Goal: Share content: Share content

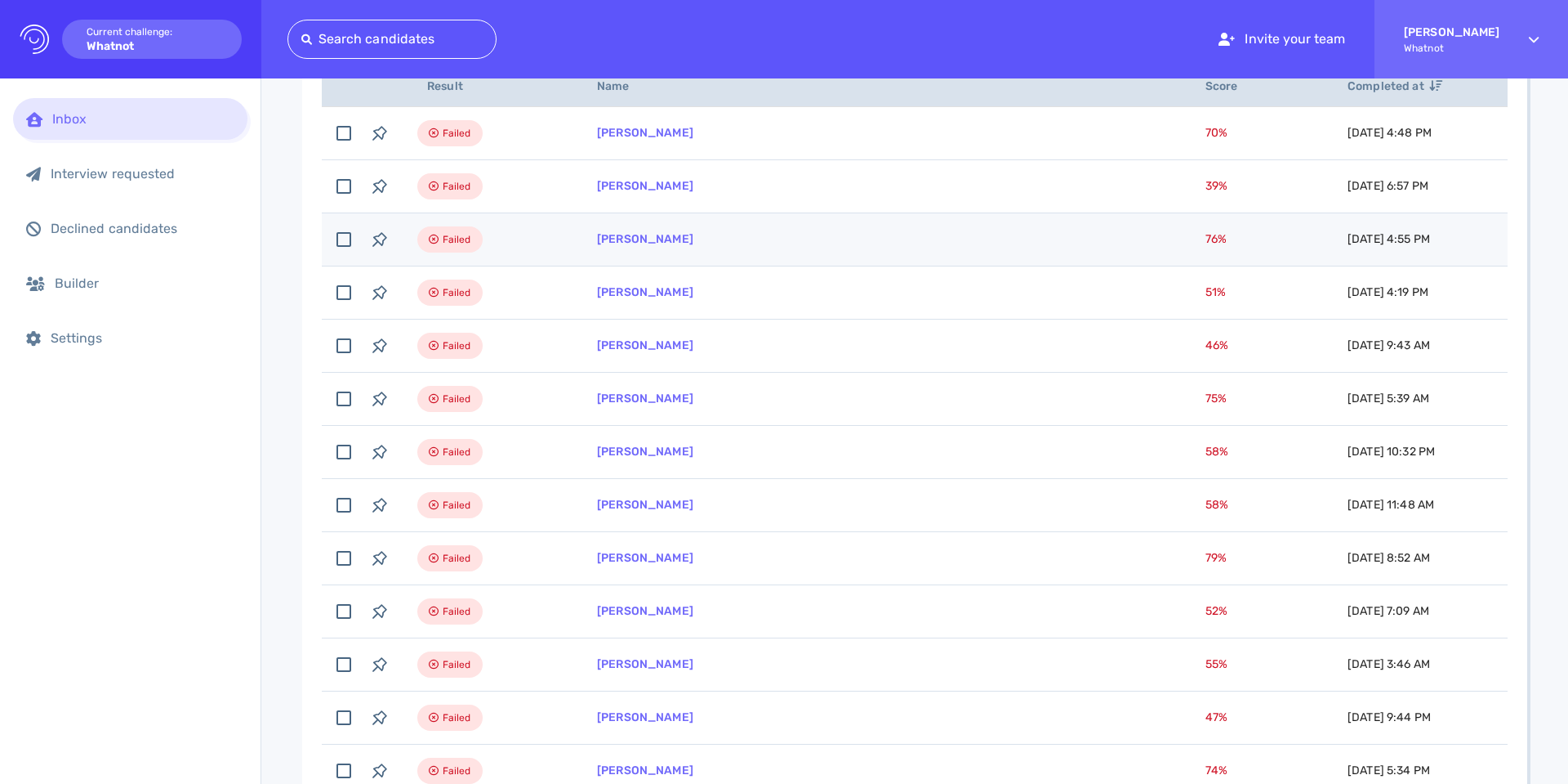
scroll to position [280, 0]
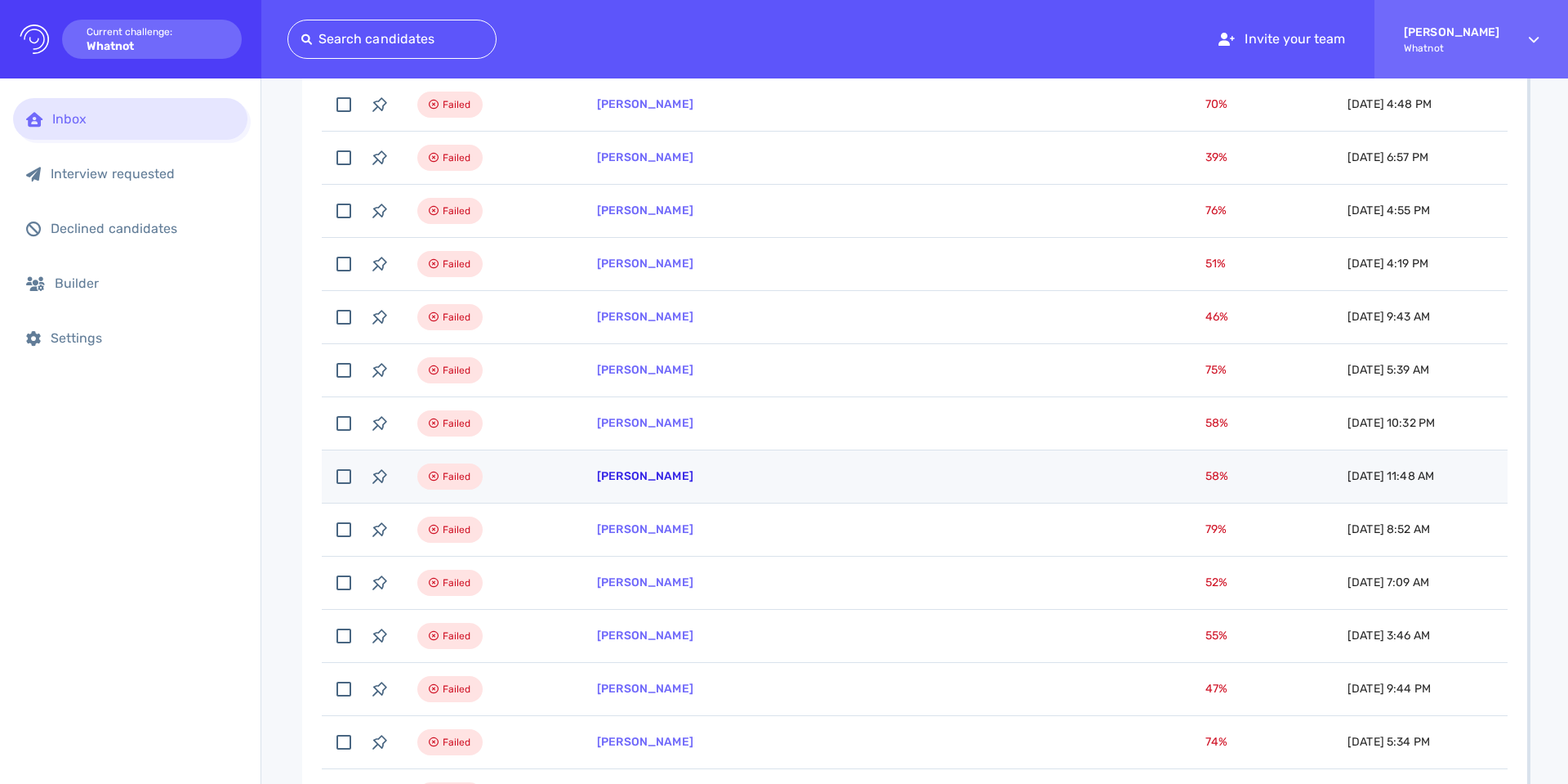
click at [655, 477] on link "Mats Fortenberry" at bounding box center [645, 476] width 97 height 14
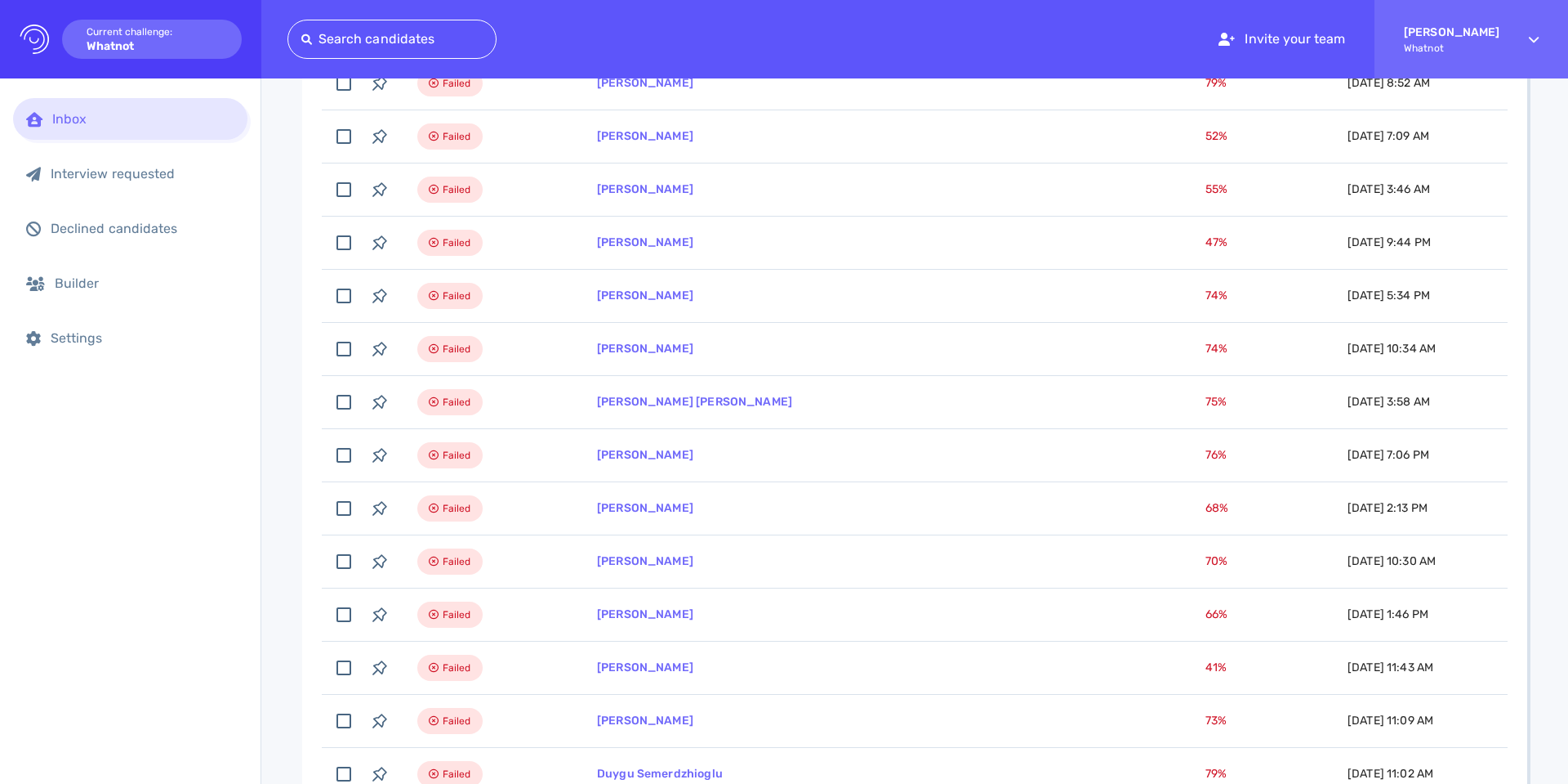
scroll to position [762, 0]
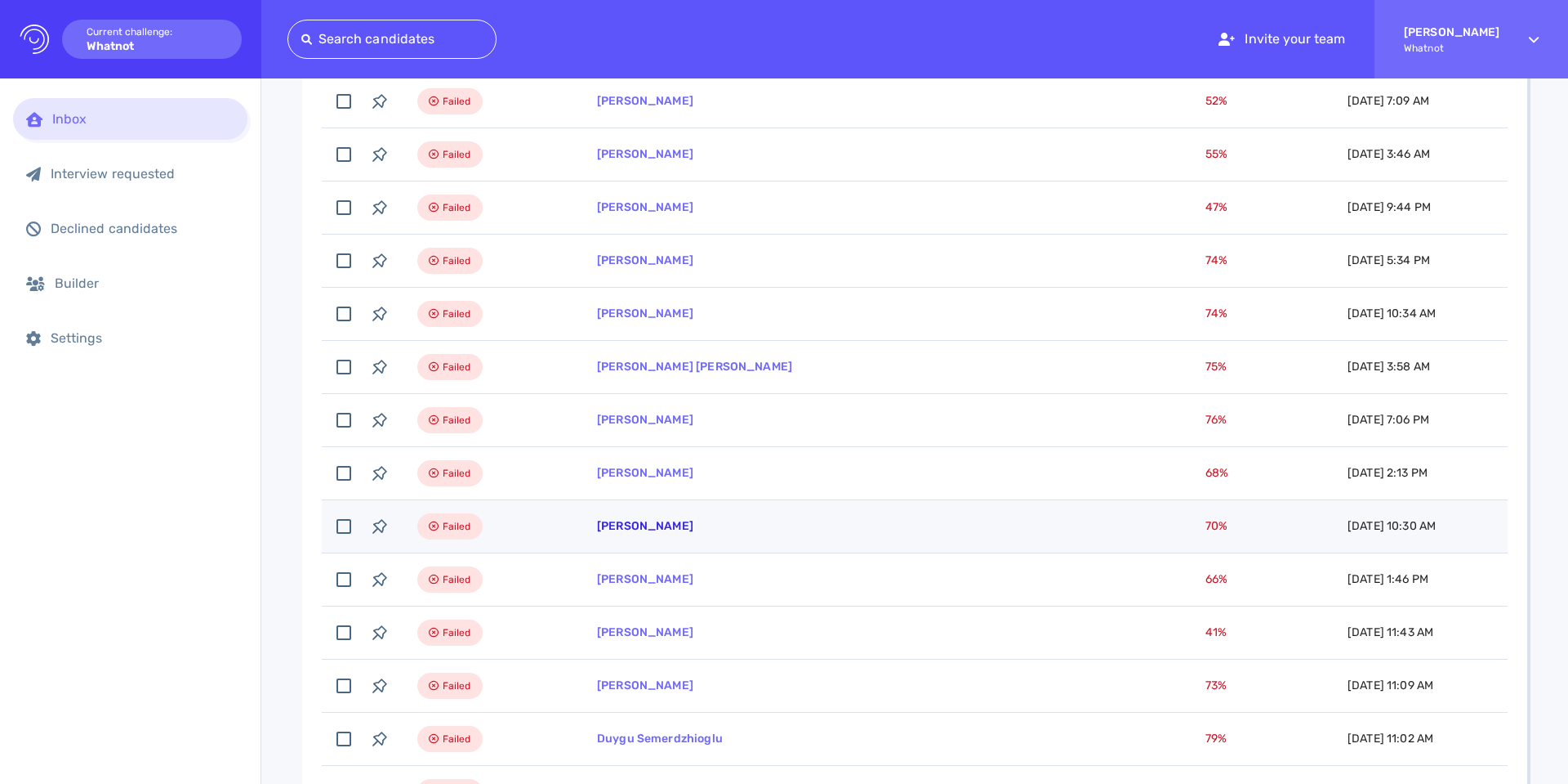
click at [664, 529] on link "Elizabeth DeJesus" at bounding box center [645, 526] width 97 height 14
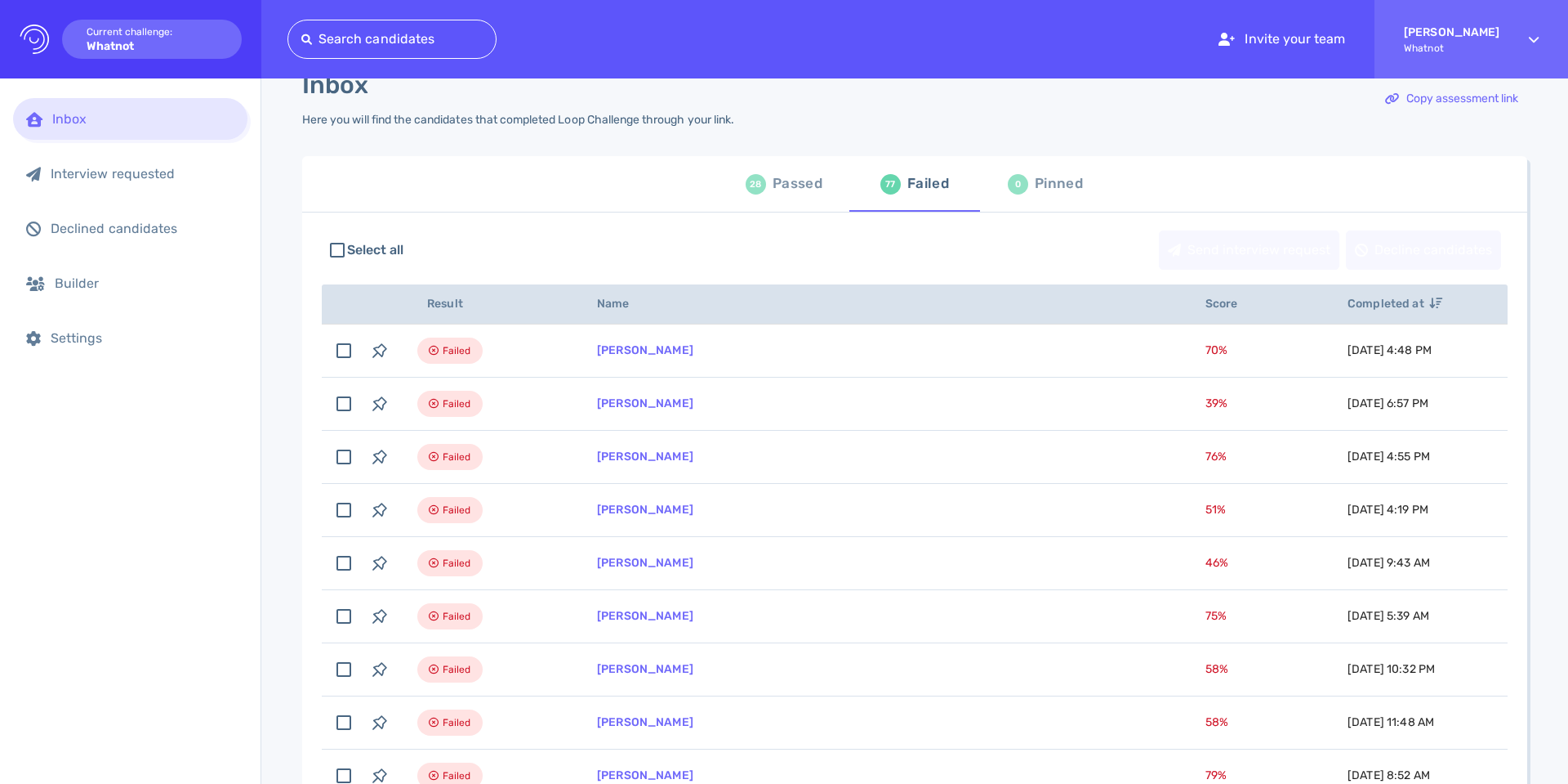
scroll to position [22, 0]
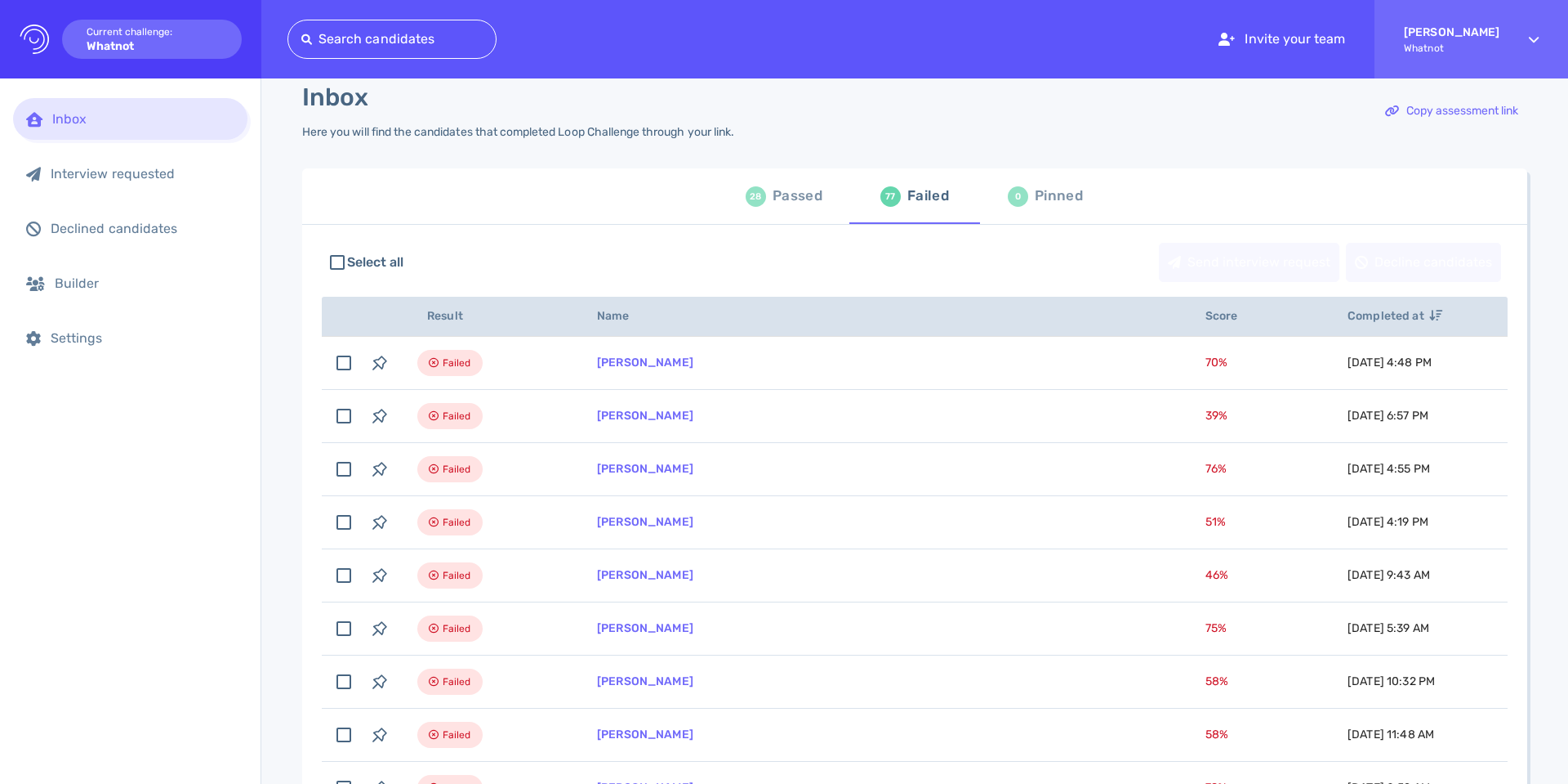
click at [763, 204] on div "28 Passed" at bounding box center [784, 196] width 77 height 46
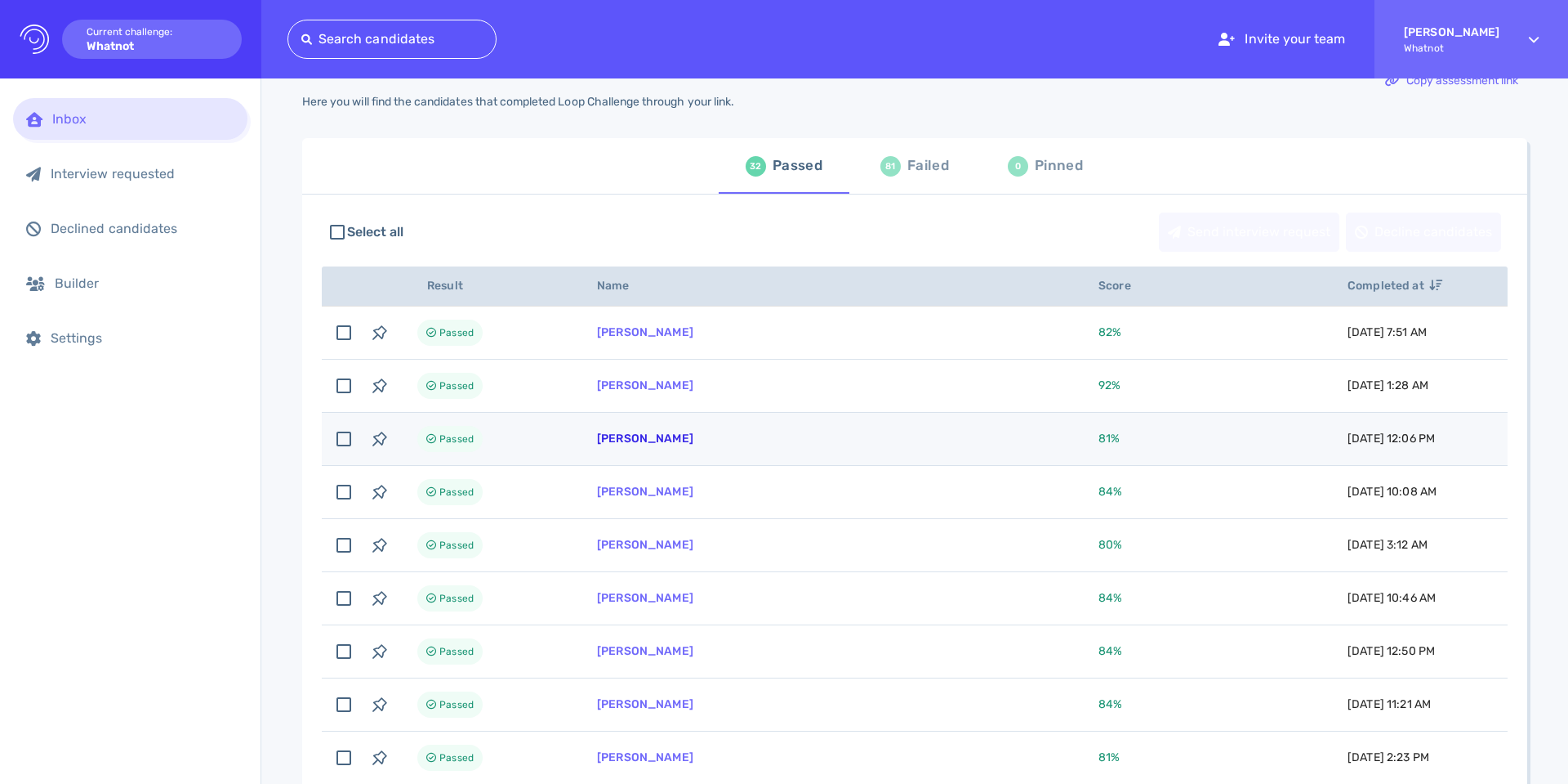
scroll to position [19, 0]
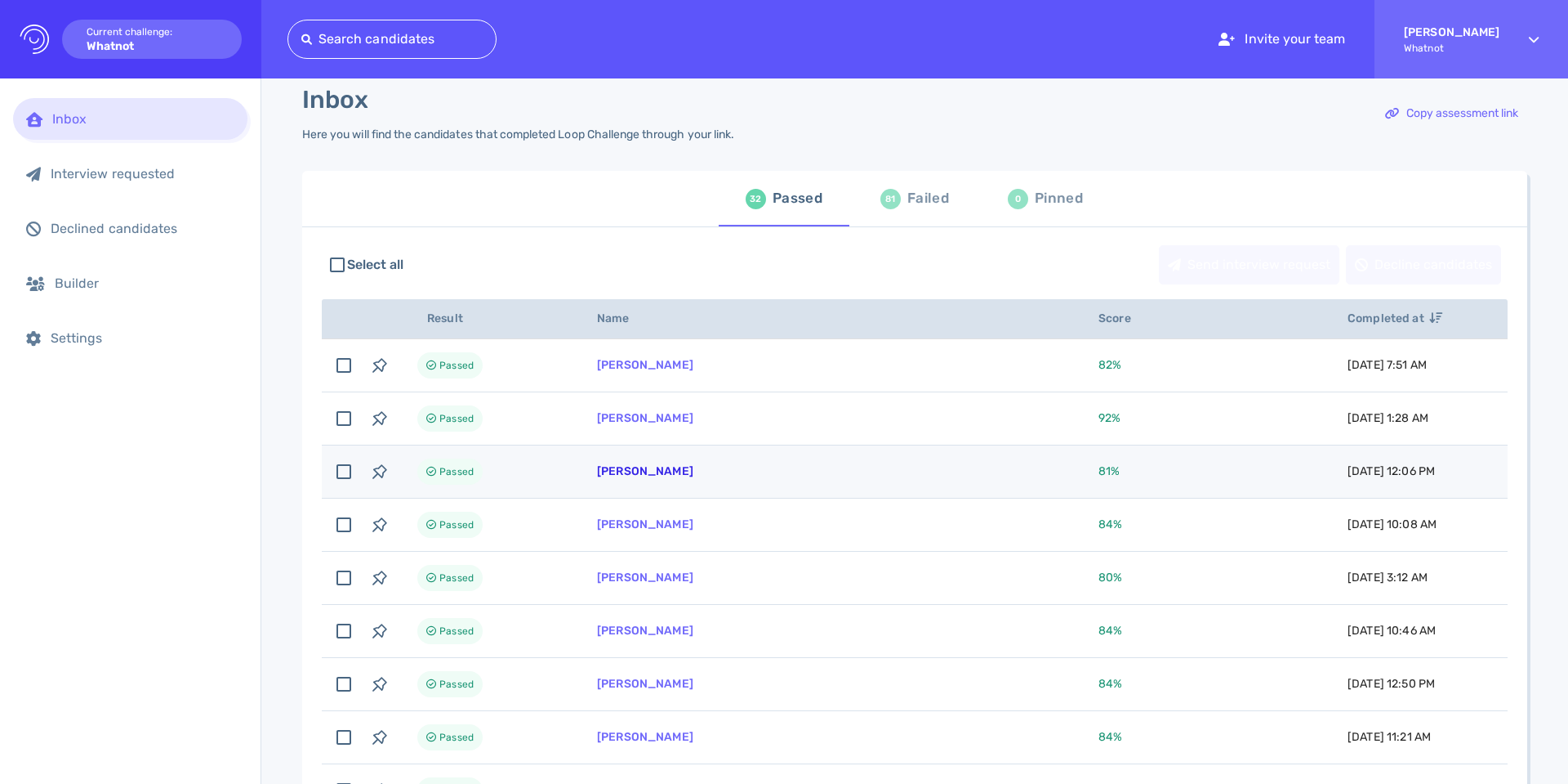
click at [624, 467] on link "Konnor Driscoll" at bounding box center [645, 471] width 97 height 14
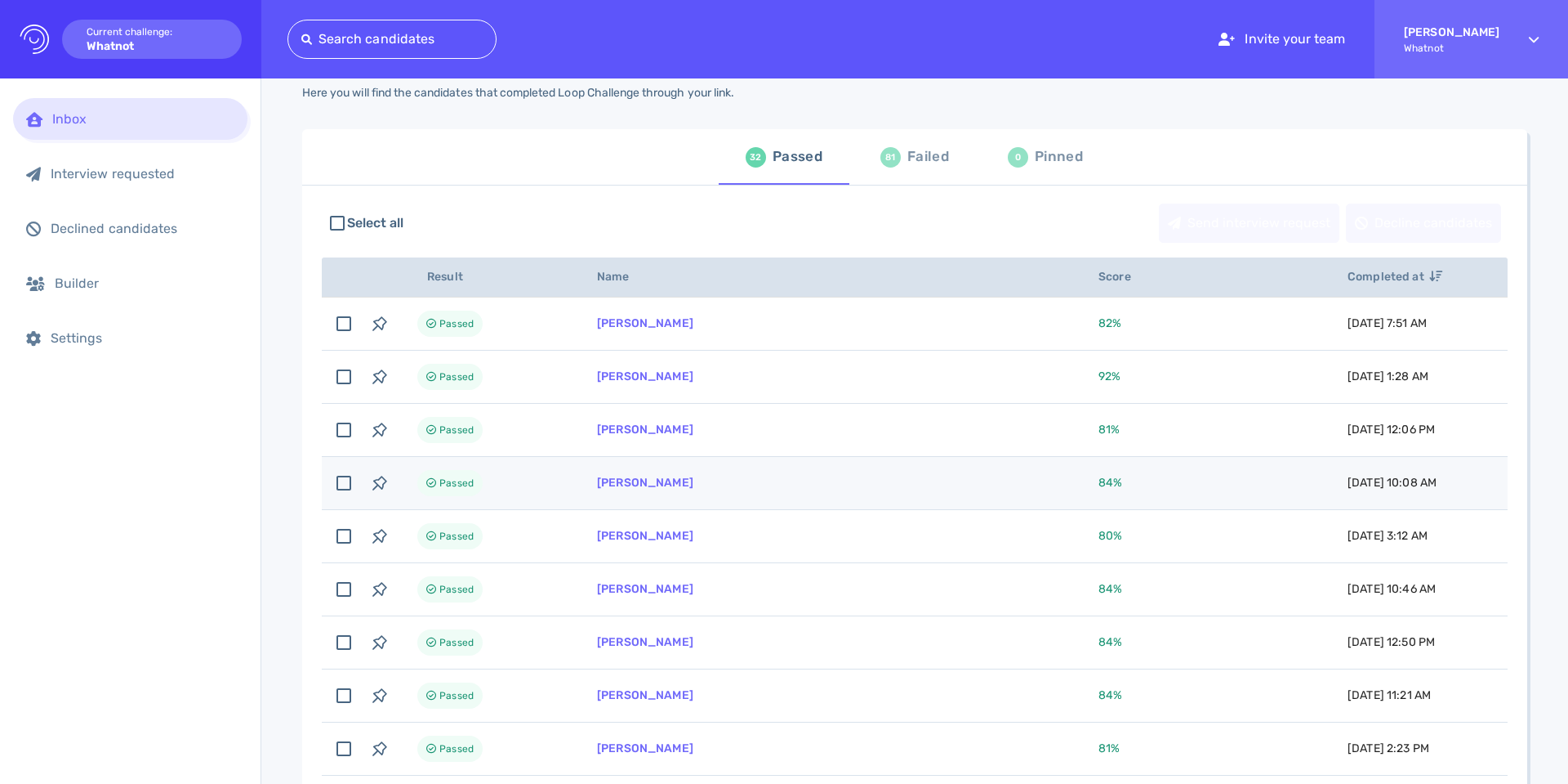
scroll to position [0, 0]
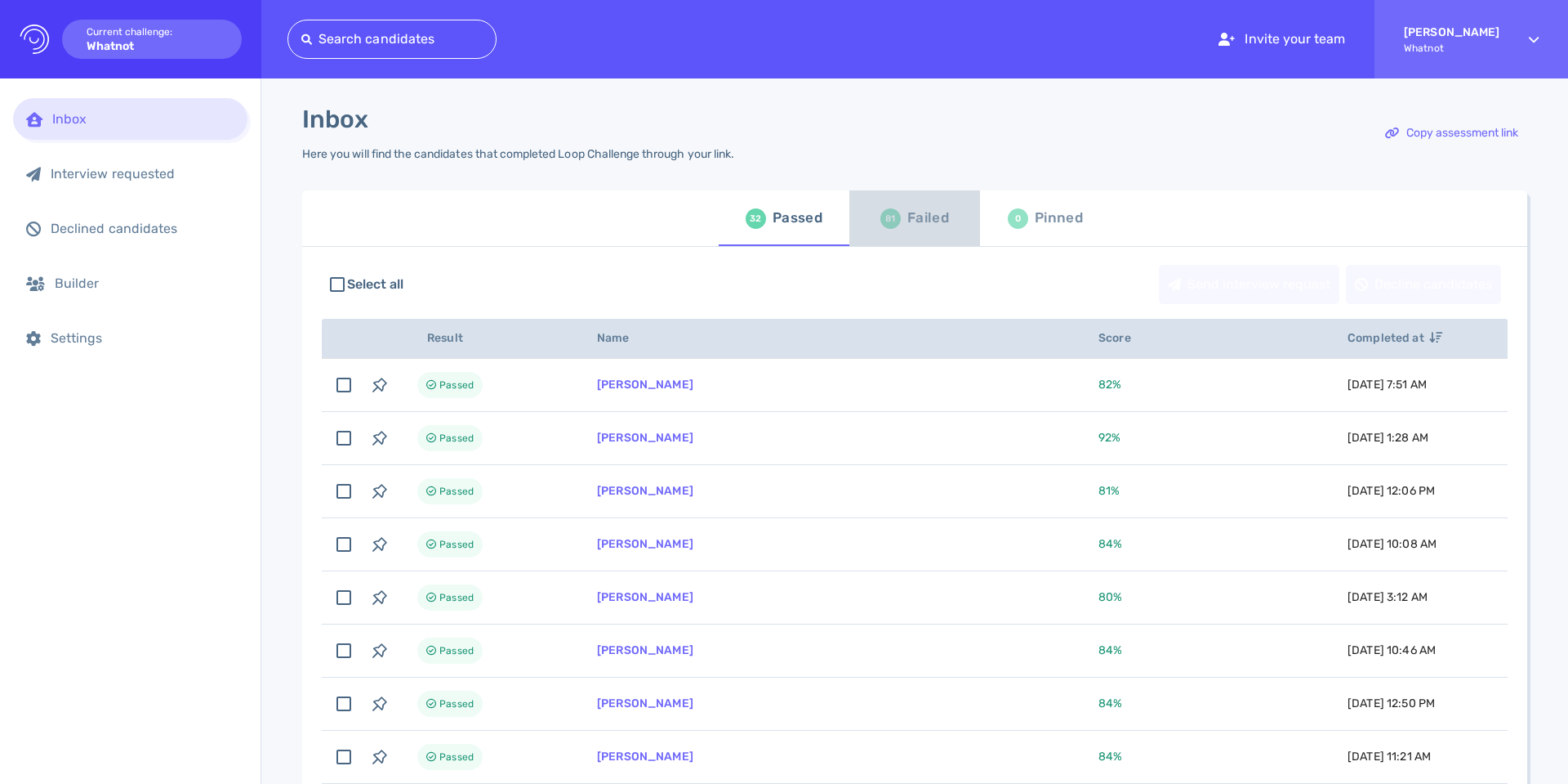
click at [908, 224] on div "Failed" at bounding box center [929, 218] width 42 height 25
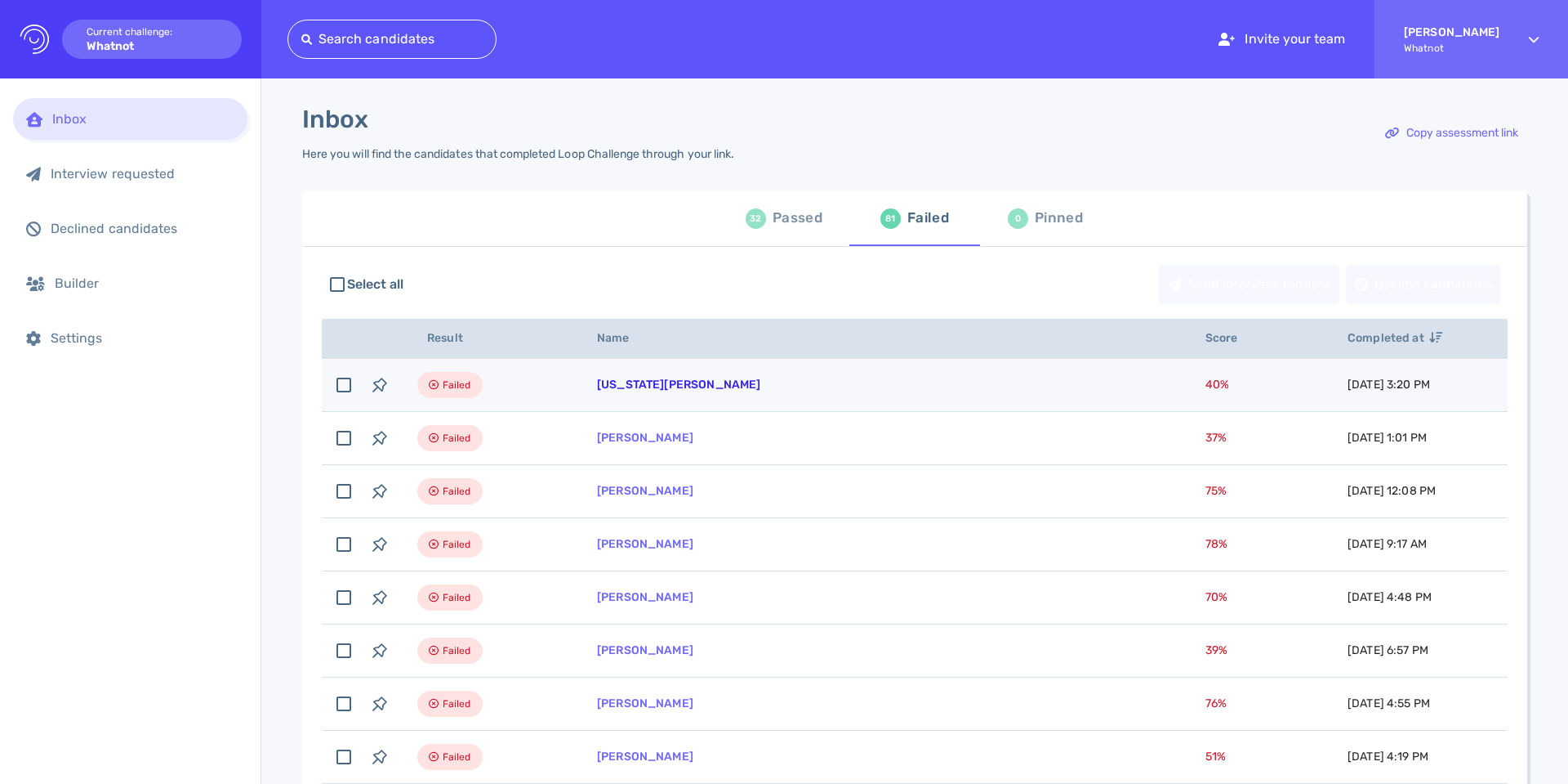
click at [647, 385] on link "Virginia Thompson" at bounding box center [678, 384] width 164 height 14
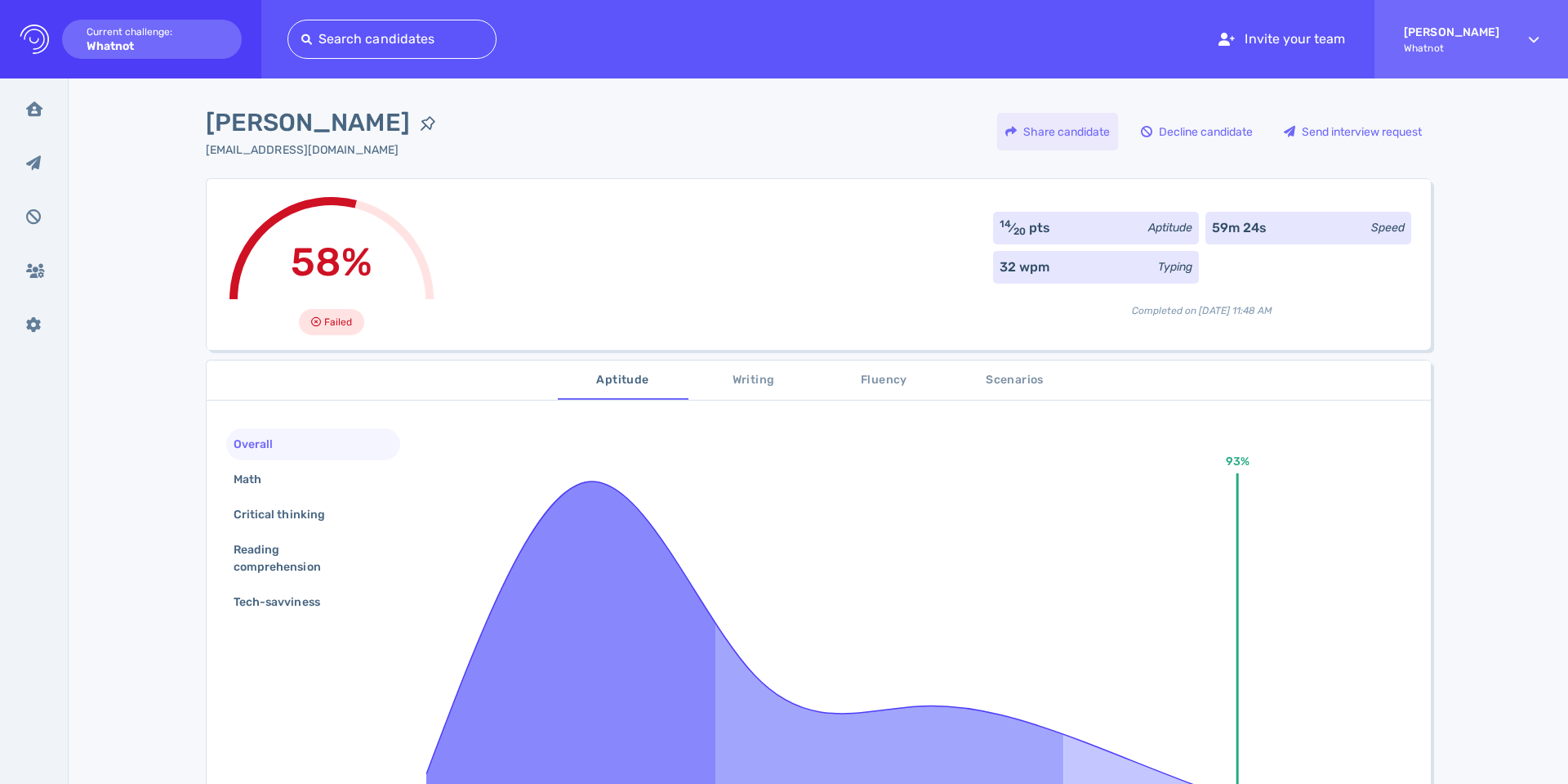
click at [1069, 123] on div "Share candidate" at bounding box center [1058, 131] width 121 height 37
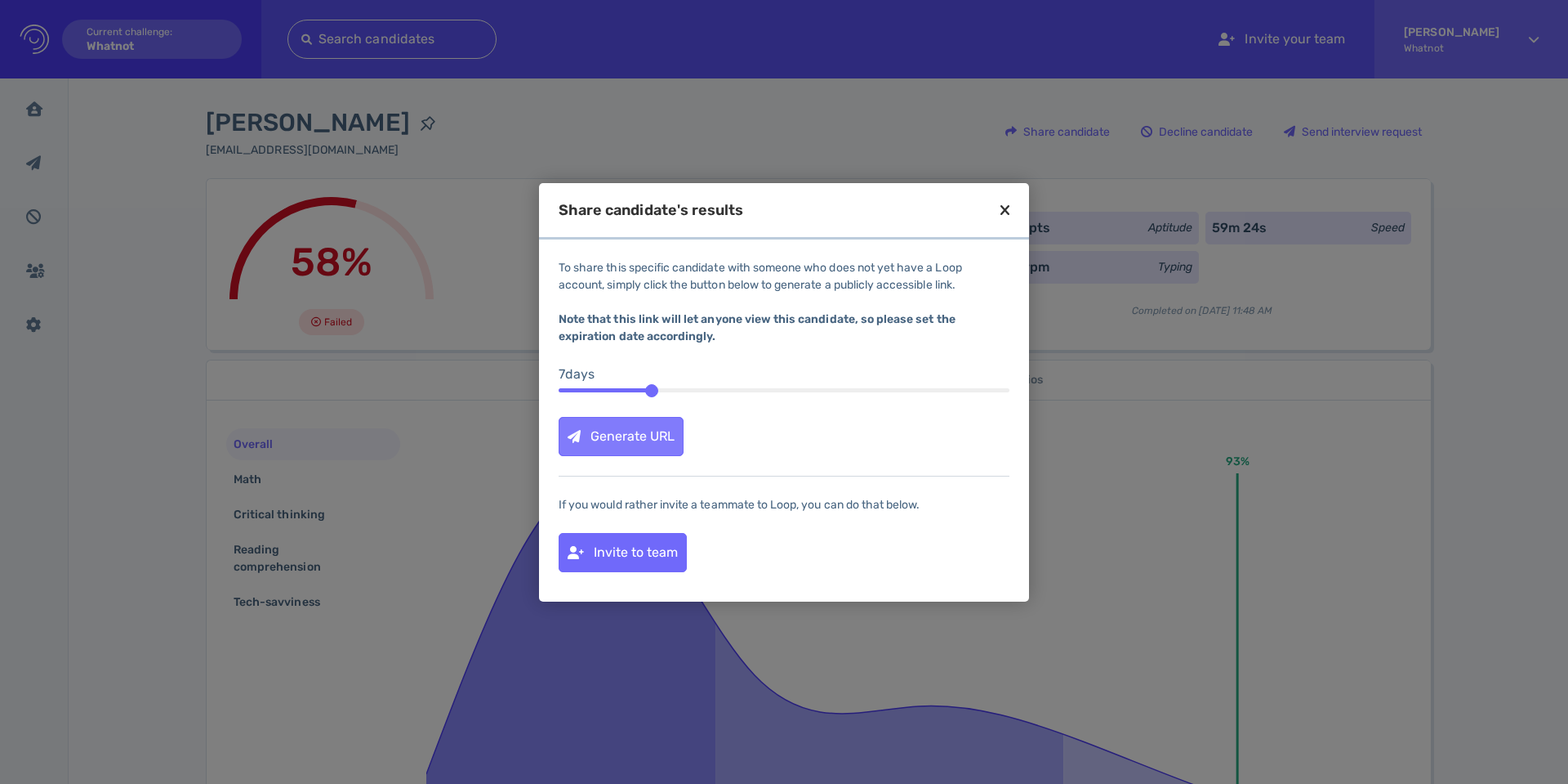
click at [638, 432] on div "Generate URL" at bounding box center [621, 436] width 123 height 37
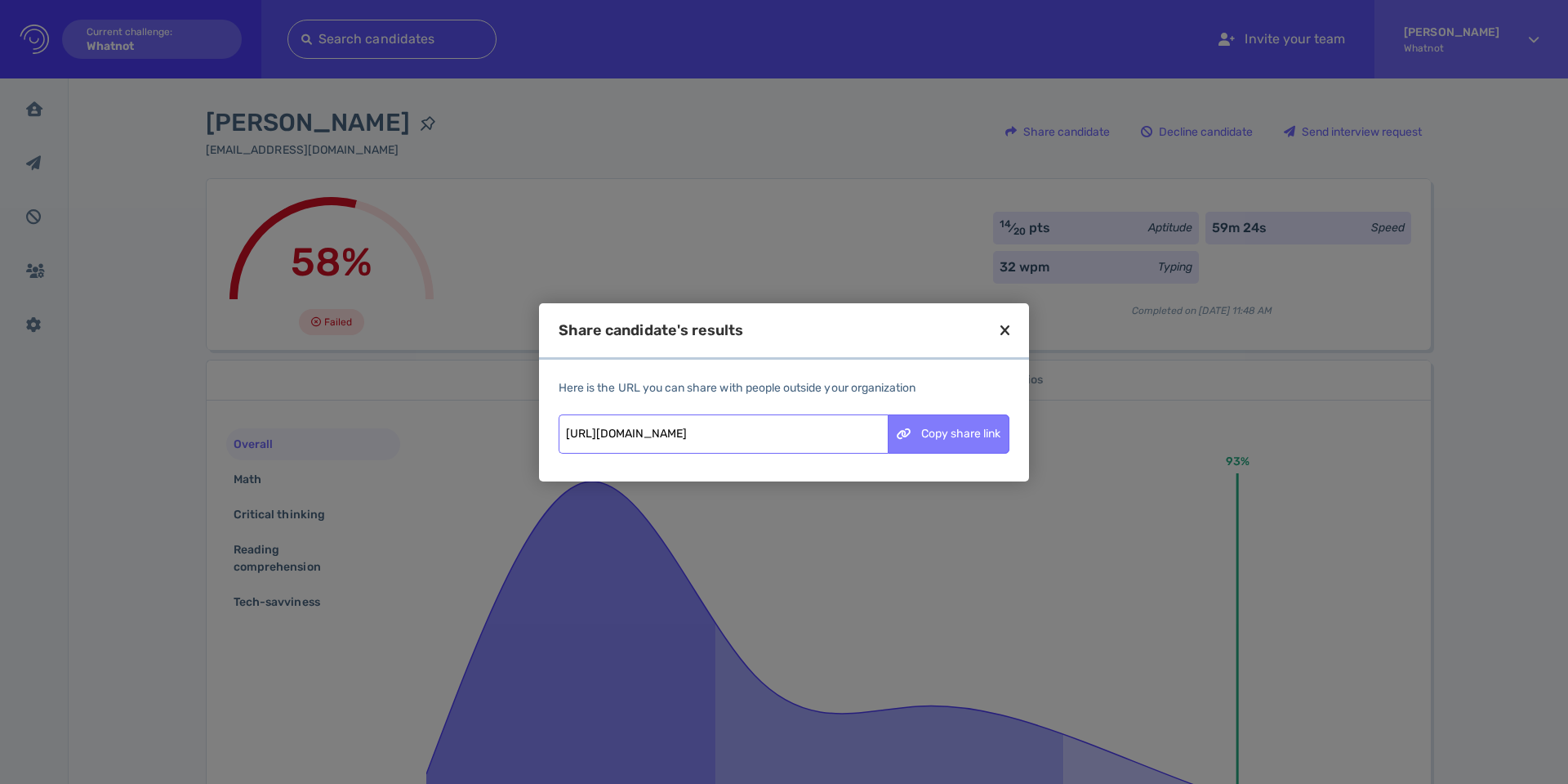
click at [960, 434] on div "Copy share link" at bounding box center [949, 434] width 121 height 37
click at [1005, 330] on icon at bounding box center [1005, 329] width 9 height 14
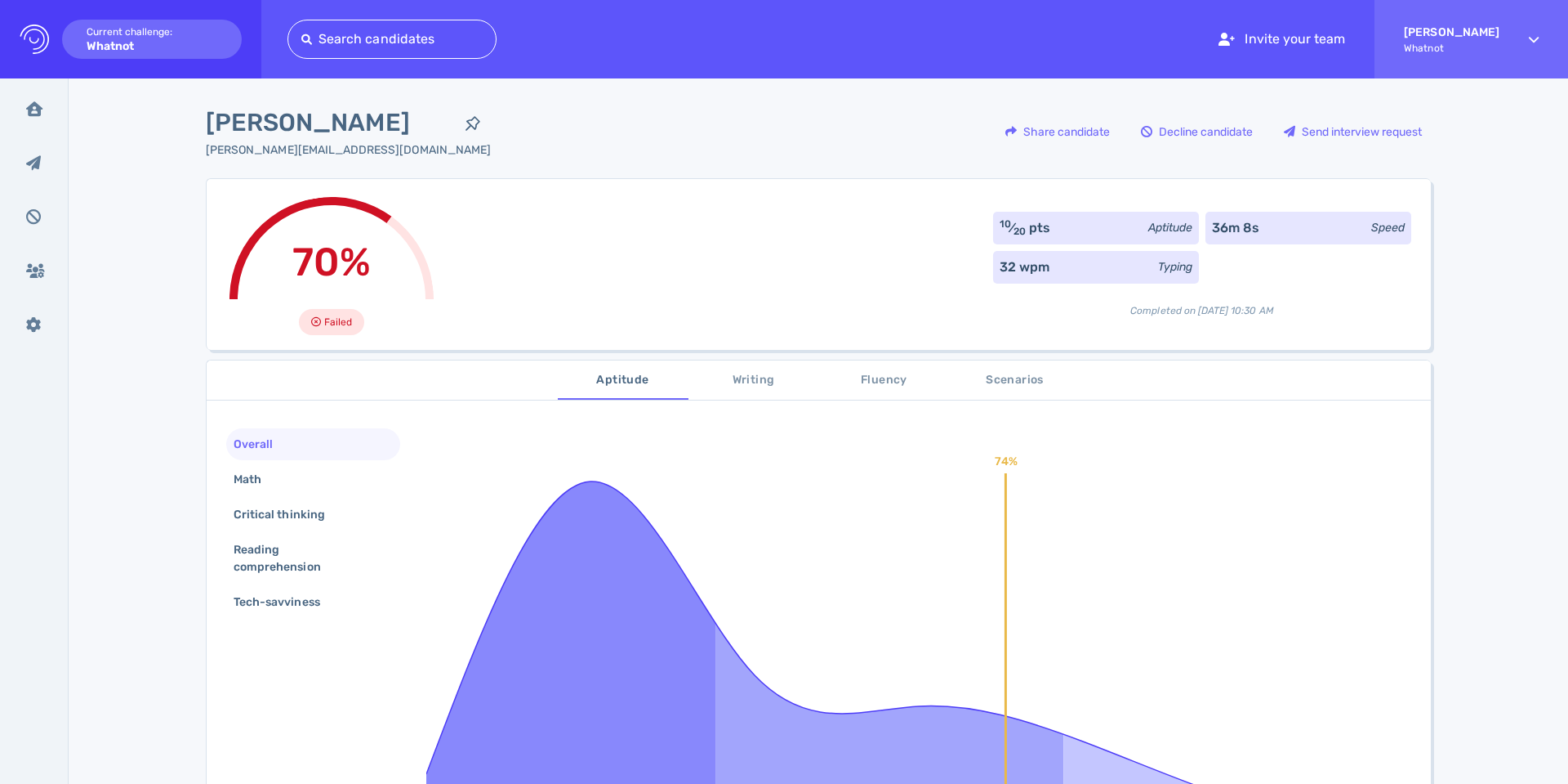
drag, startPoint x: 145, startPoint y: 289, endPoint x: 259, endPoint y: 122, distance: 202.2
click at [145, 289] on div "Elizabeth DeJesus ely.dejesus0129@gmail.com Share candidate Decline candidate S…" at bounding box center [819, 580] width 1500 height 1004
click at [1028, 137] on div "Share candidate" at bounding box center [1058, 131] width 121 height 37
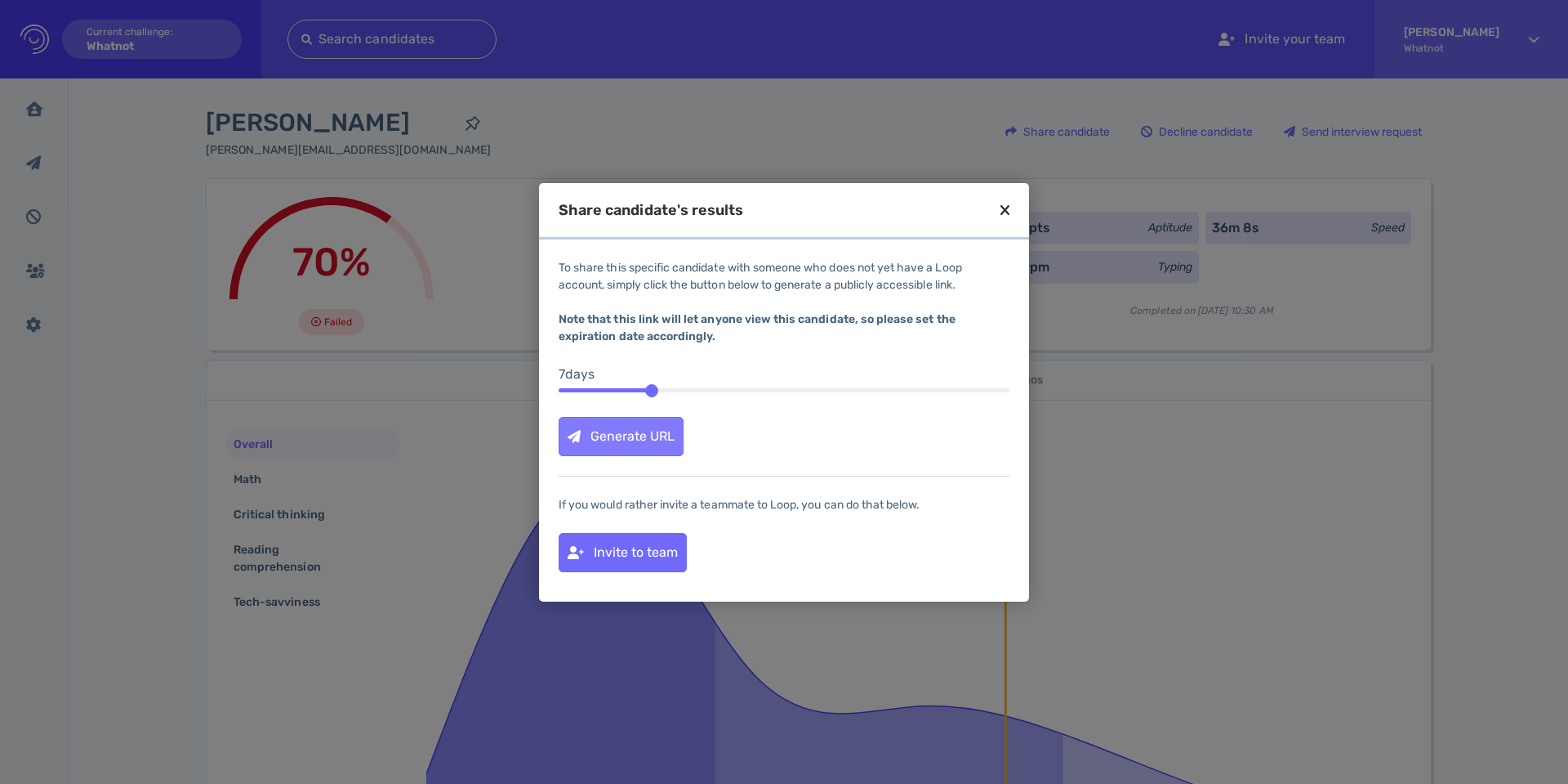
click at [653, 440] on div "Generate URL" at bounding box center [621, 436] width 123 height 37
